Goal: Transaction & Acquisition: Purchase product/service

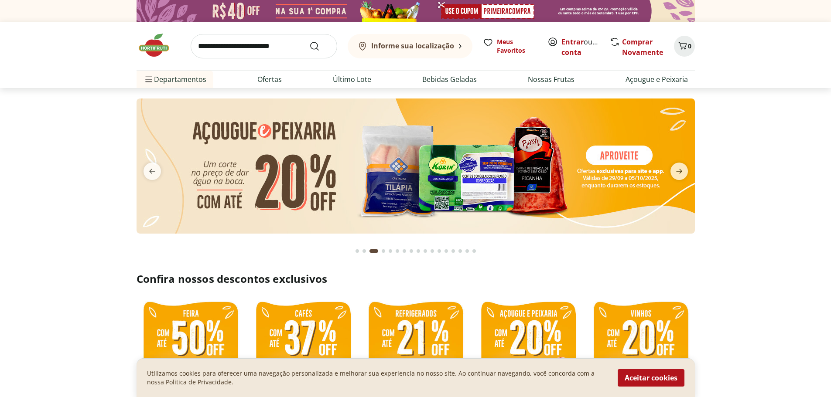
click at [290, 46] on input "search" at bounding box center [264, 46] width 147 height 24
type input "******"
click at [309, 41] on button "Submit Search" at bounding box center [319, 46] width 21 height 10
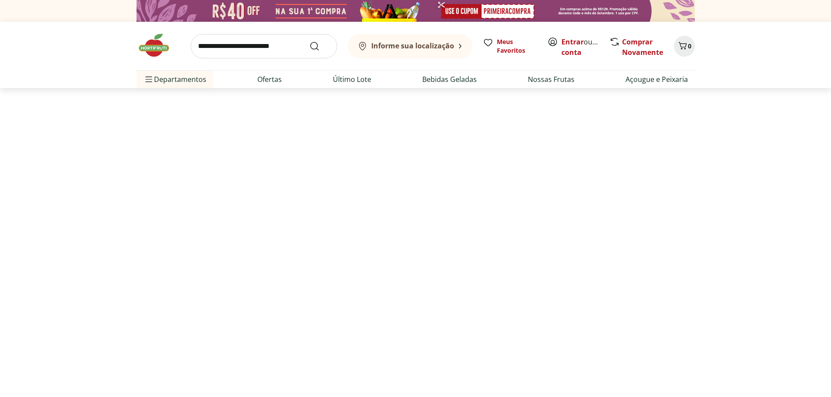
select select "**********"
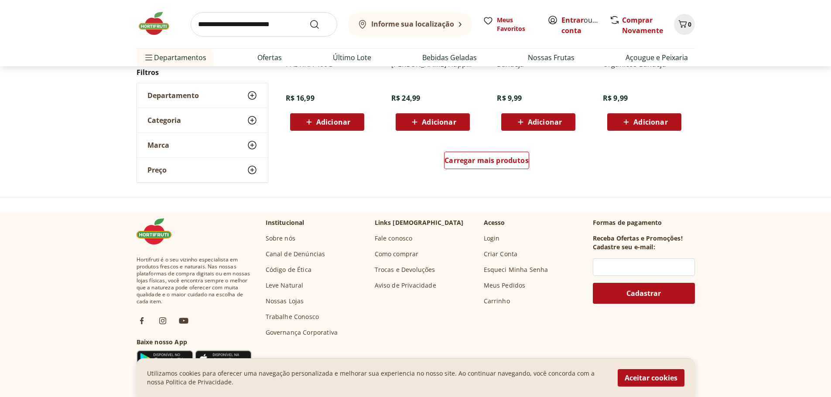
scroll to position [654, 0]
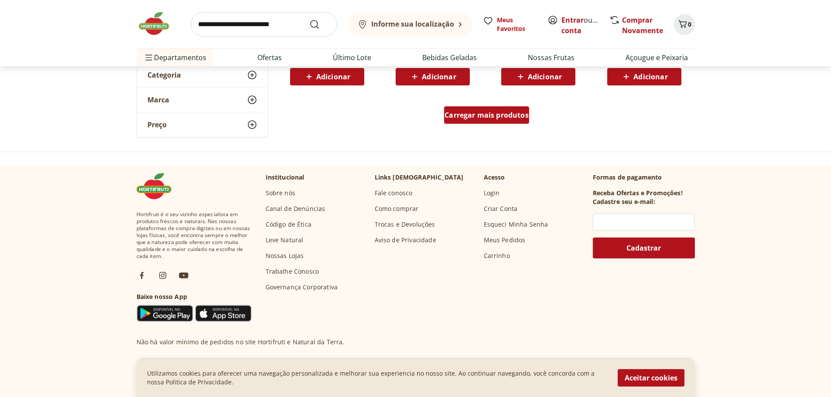
click at [474, 118] on span "Carregar mais produtos" at bounding box center [486, 115] width 84 height 7
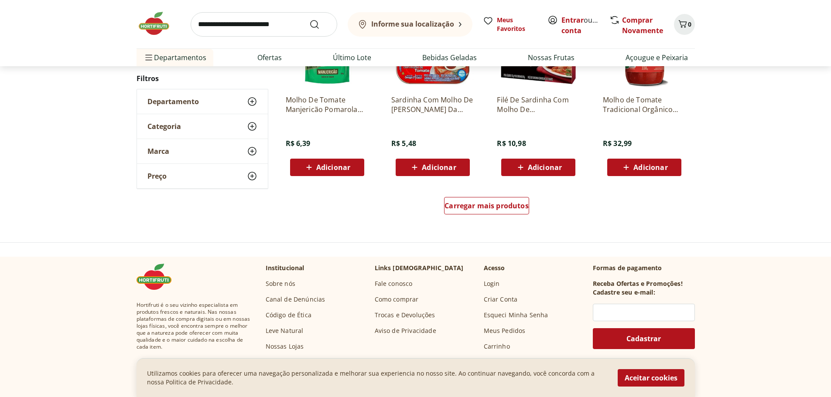
scroll to position [1134, 0]
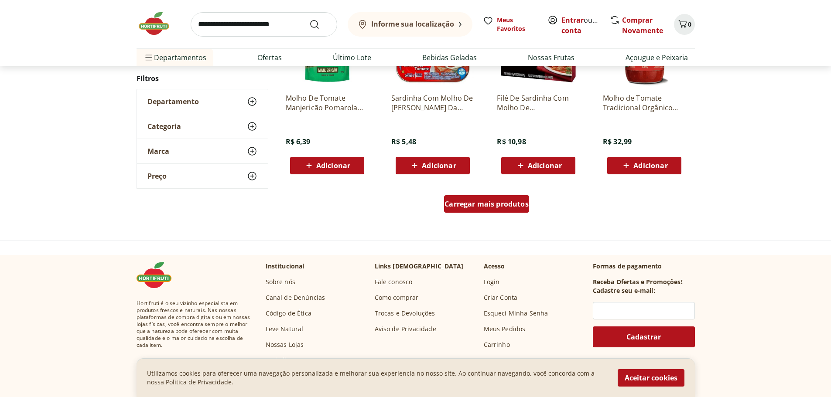
click at [504, 212] on div "Carregar mais produtos" at bounding box center [486, 203] width 85 height 17
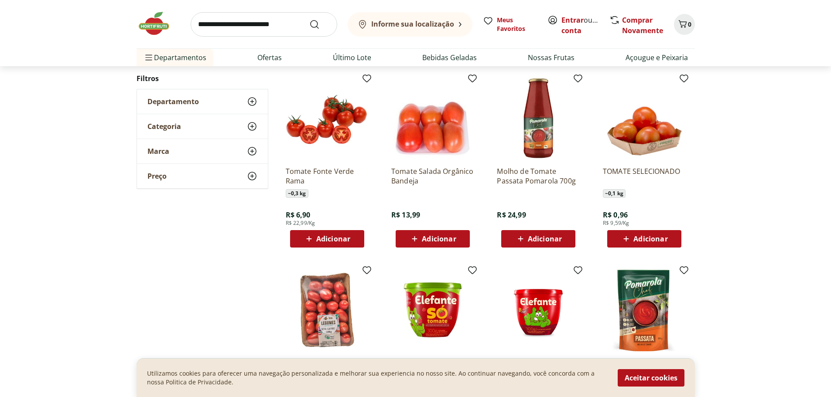
scroll to position [1614, 0]
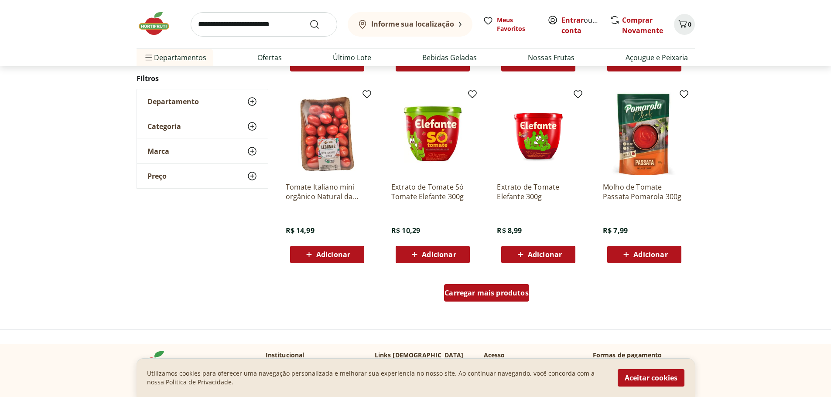
click at [469, 287] on div "Carregar mais produtos" at bounding box center [486, 292] width 85 height 17
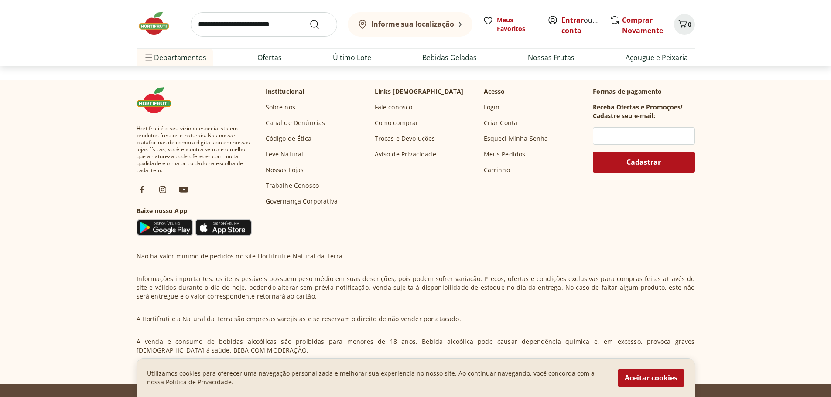
scroll to position [2486, 0]
